Goal: Task Accomplishment & Management: Manage account settings

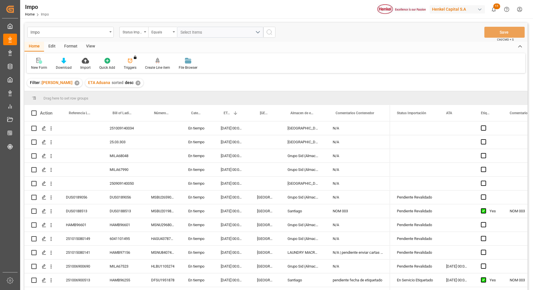
scroll to position [94, 0]
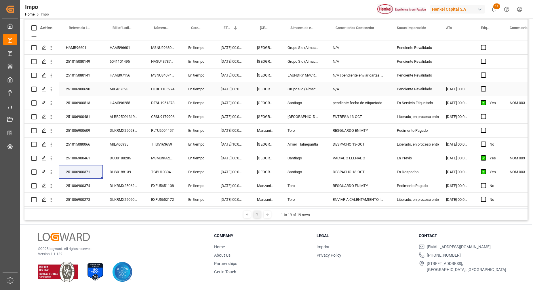
click at [91, 89] on div "251006900690" at bounding box center [81, 89] width 44 height 14
click at [119, 83] on div "MILA67523" at bounding box center [123, 89] width 41 height 14
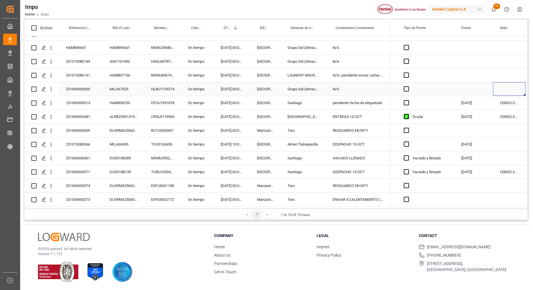
scroll to position [0, 1057]
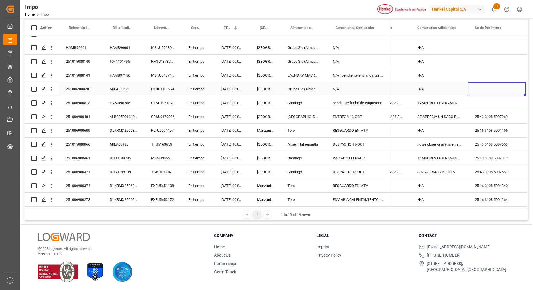
click at [493, 83] on div "Press SPACE to select this row." at bounding box center [497, 89] width 58 height 14
click at [493, 87] on input "Press SPACE to select this row." at bounding box center [496, 92] width 48 height 11
paste input "25 43 3108 5008065"
type input "25 43 3108 5008065"
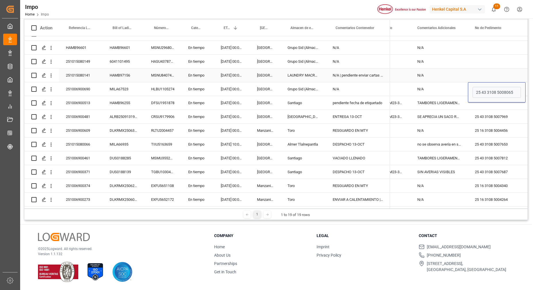
drag, startPoint x: 470, startPoint y: 64, endPoint x: 474, endPoint y: 61, distance: 4.5
click at [470, 63] on div "Press SPACE to select this row." at bounding box center [497, 62] width 58 height 14
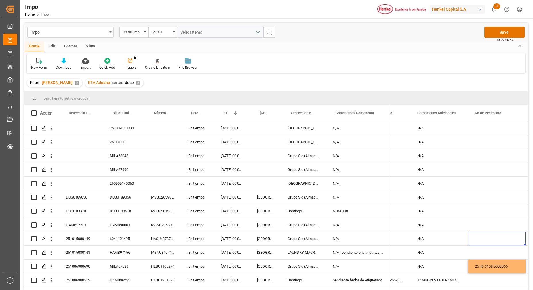
click at [505, 26] on div "Impo Status Importación Equals Select Items Save Ctrl/CMD + S" at bounding box center [275, 32] width 503 height 19
click at [507, 37] on span "Ctrl/CMD + S" at bounding box center [505, 39] width 17 height 4
click at [508, 33] on button "Save" at bounding box center [504, 32] width 40 height 11
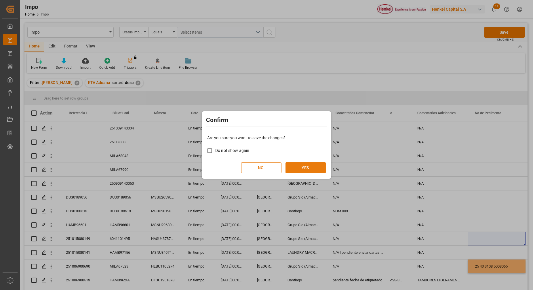
click at [302, 170] on button "YES" at bounding box center [305, 167] width 40 height 11
